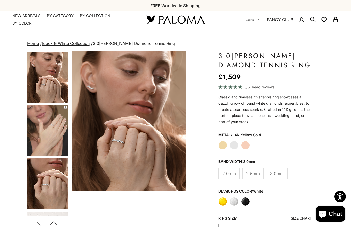
click at [54, 95] on img "Go to item 4" at bounding box center [47, 77] width 41 height 51
click at [142, 149] on img "Item 4 of 13" at bounding box center [129, 121] width 113 height 140
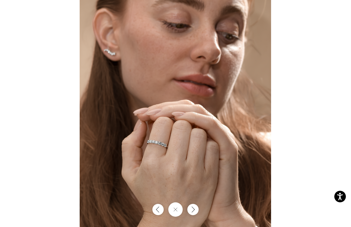
click at [194, 209] on icon "Next" at bounding box center [193, 210] width 6 height 6
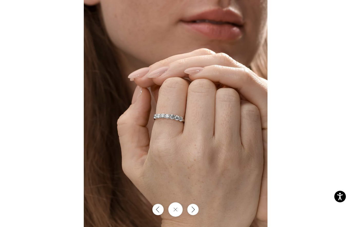
click at [199, 208] on img at bounding box center [176, 113] width 184 height 227
click at [196, 208] on button "Next" at bounding box center [192, 209] width 11 height 11
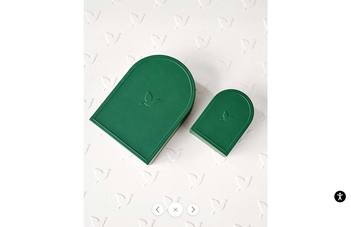
click at [195, 211] on icon "Next" at bounding box center [193, 210] width 6 height 6
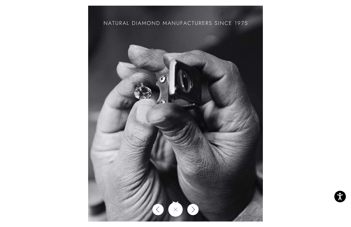
click at [194, 208] on icon "Next" at bounding box center [193, 210] width 6 height 6
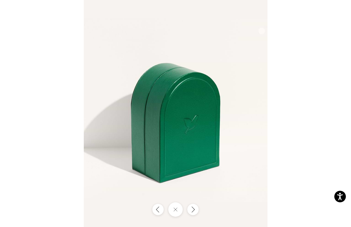
click at [193, 211] on icon "Next" at bounding box center [193, 210] width 6 height 6
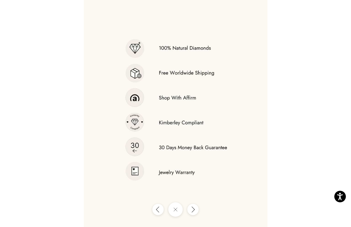
click at [196, 209] on icon "Next" at bounding box center [193, 210] width 6 height 6
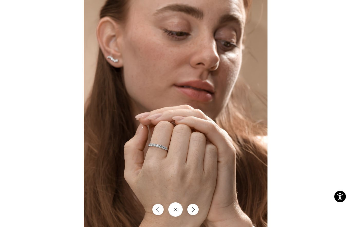
click at [197, 209] on button "Next" at bounding box center [192, 209] width 11 height 11
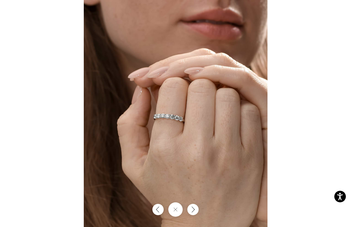
click at [196, 211] on button "Next" at bounding box center [192, 209] width 11 height 11
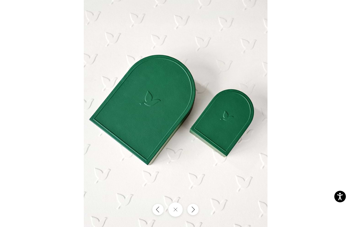
click at [197, 211] on button "Next" at bounding box center [192, 209] width 11 height 11
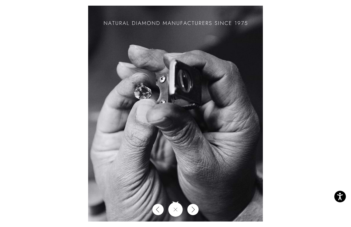
click at [198, 211] on button "Next" at bounding box center [192, 209] width 11 height 11
